Goal: Task Accomplishment & Management: Use online tool/utility

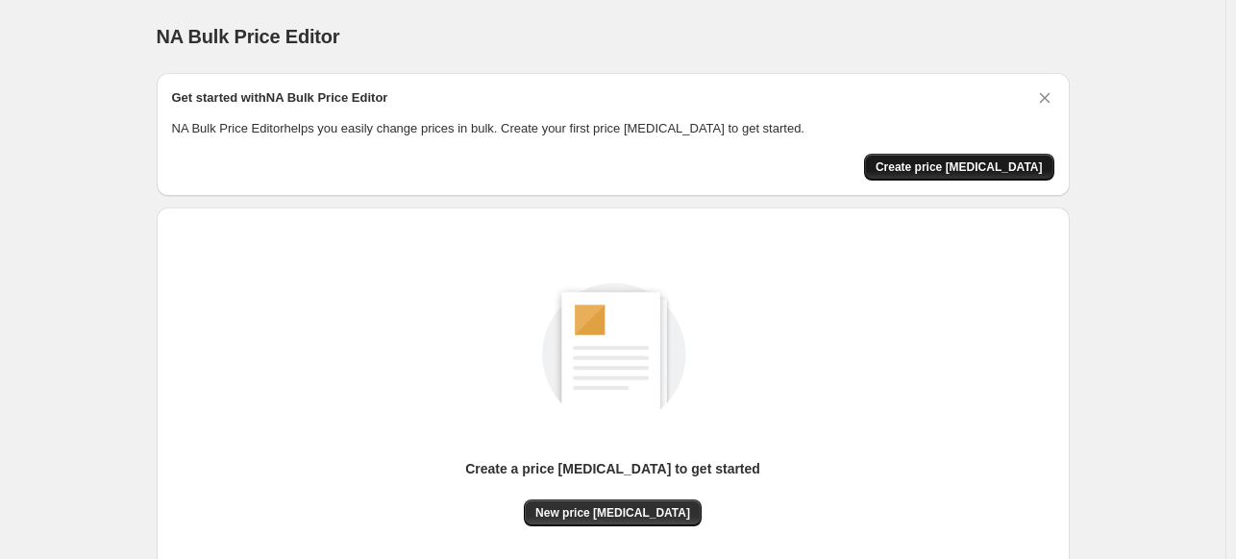
click at [971, 174] on button "Create price [MEDICAL_DATA]" at bounding box center [959, 167] width 190 height 27
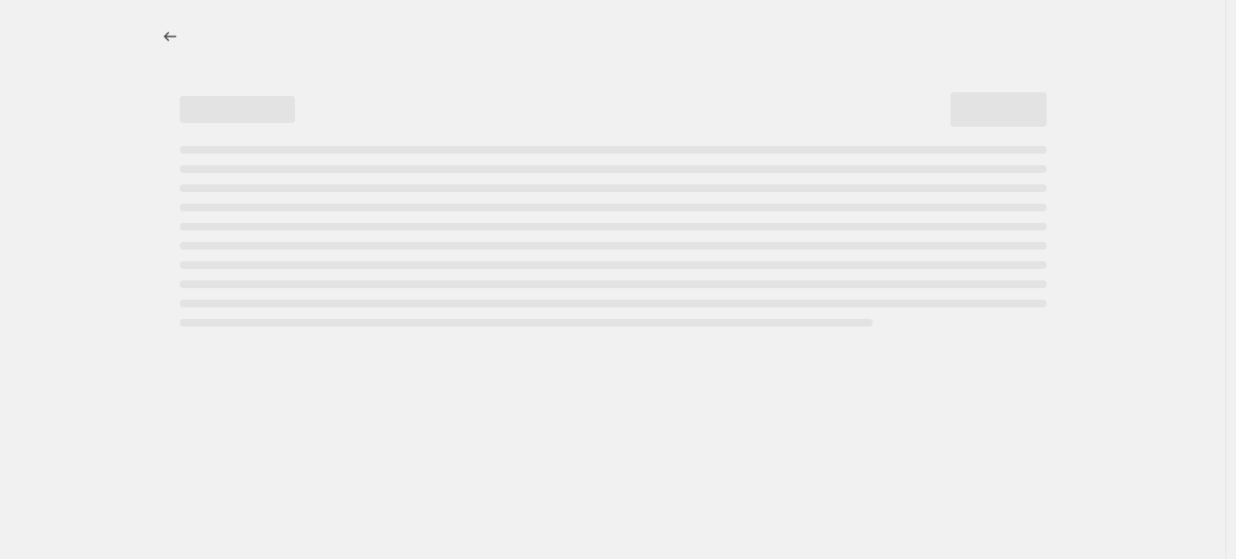
select select "percentage"
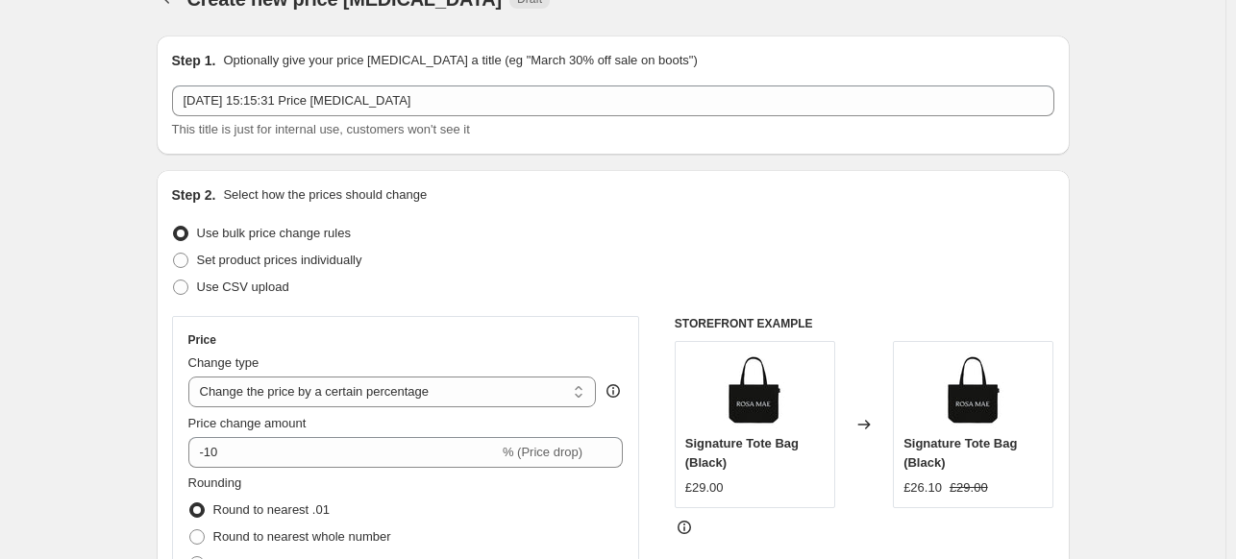
scroll to position [96, 0]
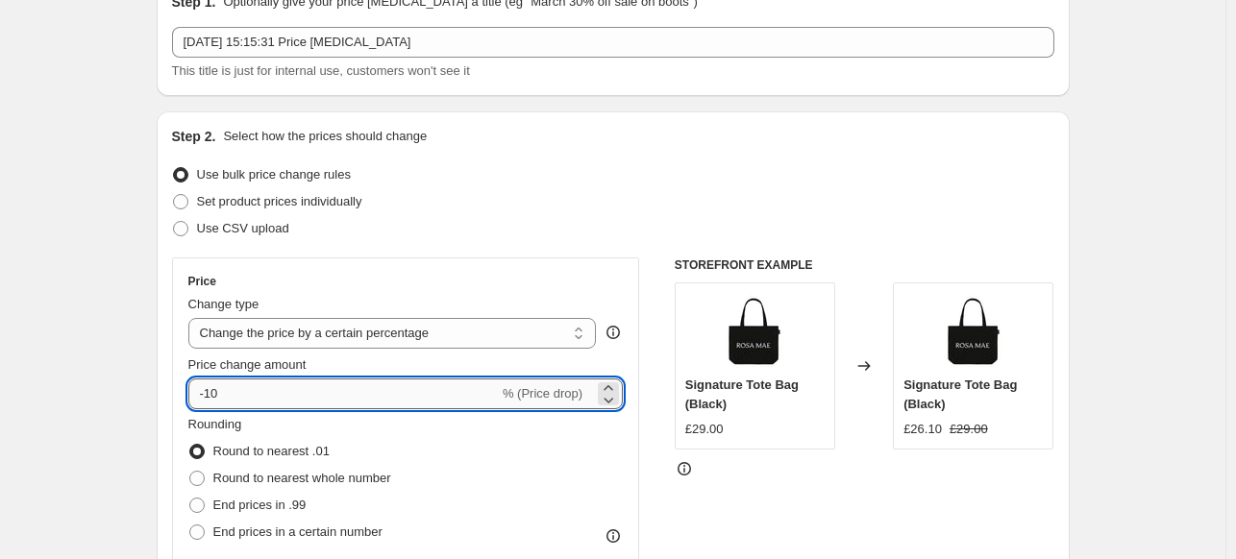
click at [310, 384] on input "-10" at bounding box center [343, 394] width 310 height 31
type input "-1"
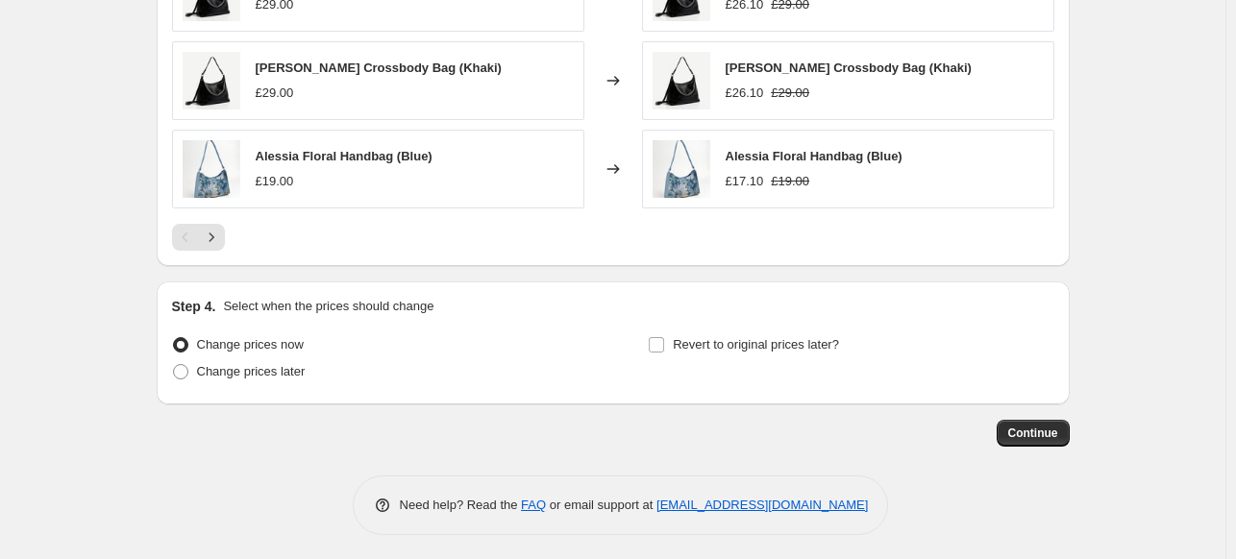
scroll to position [1360, 0]
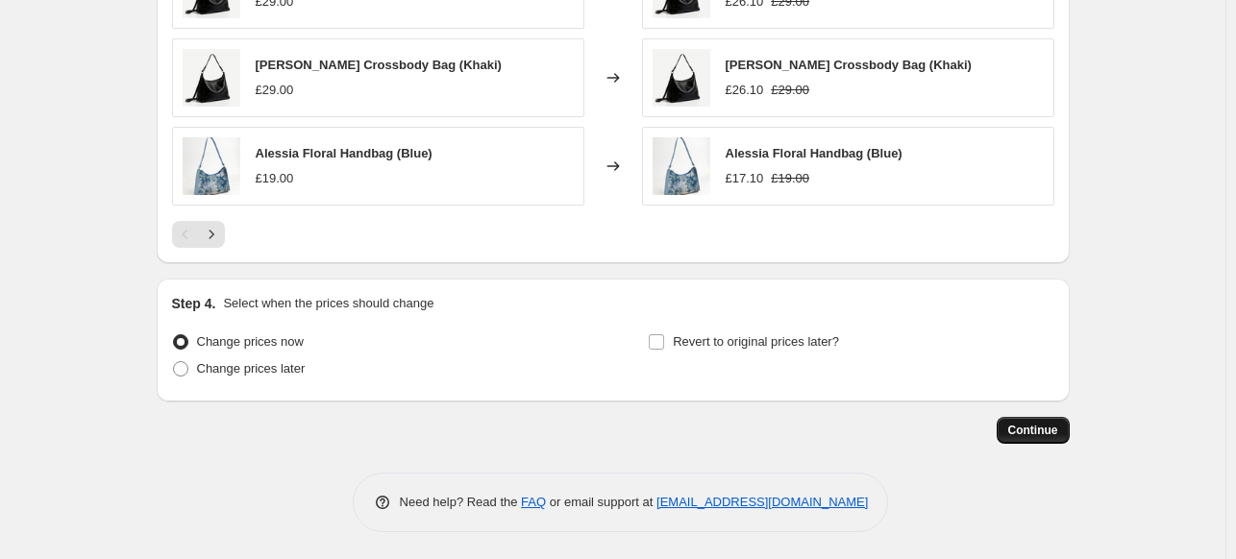
type input "-35"
click at [1038, 433] on span "Continue" at bounding box center [1033, 430] width 50 height 15
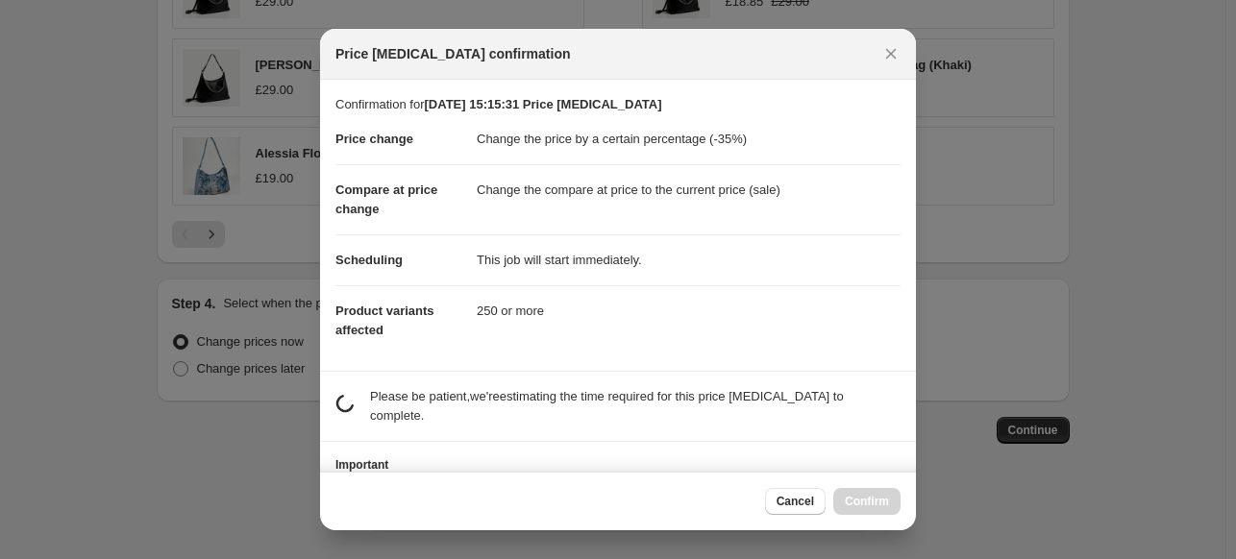
scroll to position [75, 0]
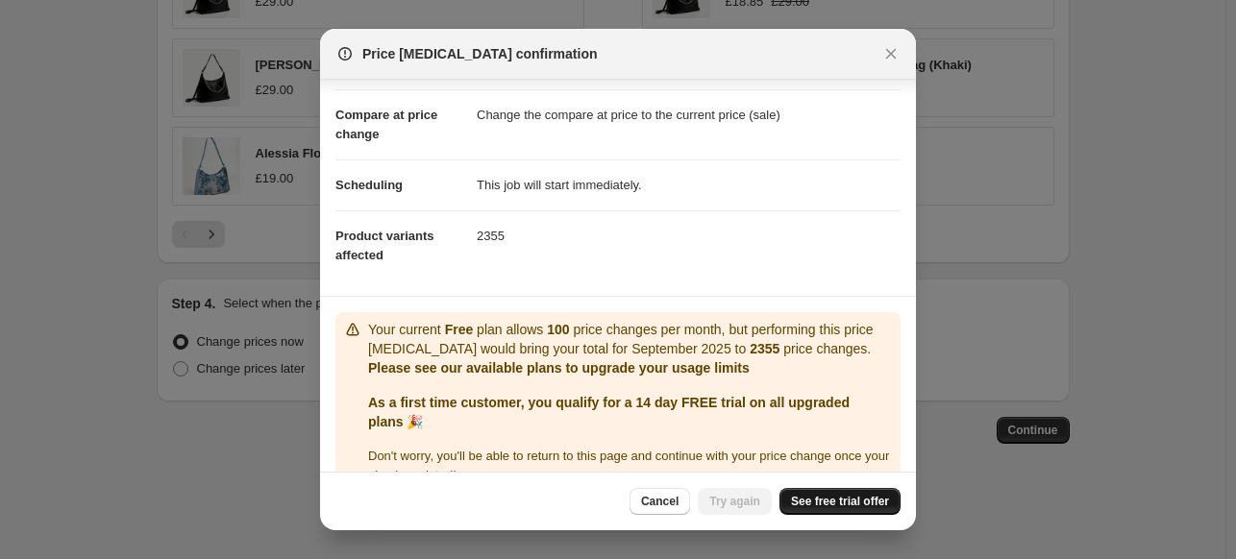
click at [832, 495] on span "See free trial offer" at bounding box center [840, 501] width 98 height 15
click at [846, 514] on link "See free trial offer" at bounding box center [840, 501] width 121 height 27
